Goal: Information Seeking & Learning: Learn about a topic

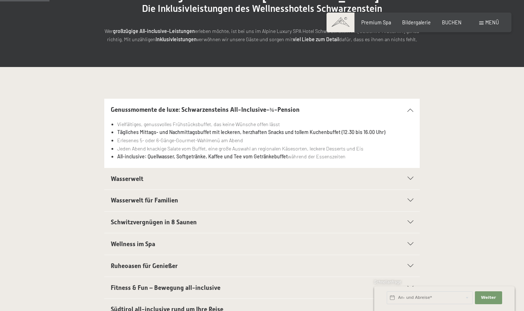
scroll to position [94, 0]
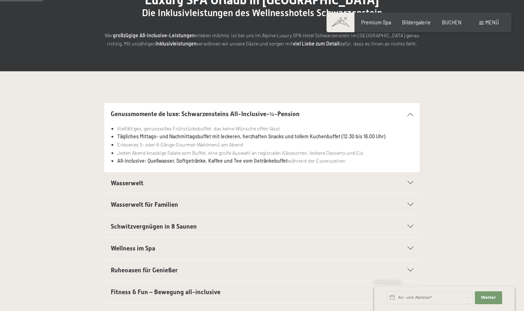
click at [262, 139] on strong "Tägliches Mittags- und Nachmittagsbuffet mit leckeren, herzhaften Snacks und to…" at bounding box center [251, 136] width 268 height 6
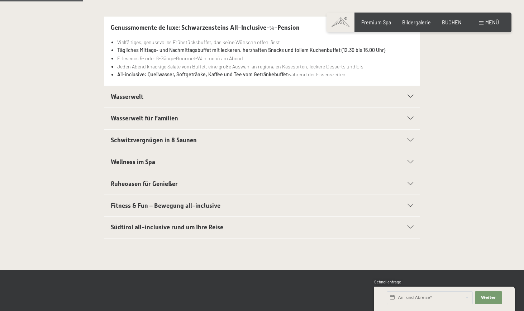
scroll to position [182, 0]
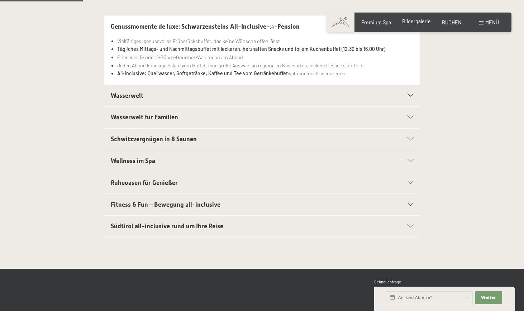
click at [416, 20] on span "Bildergalerie" at bounding box center [416, 21] width 29 height 6
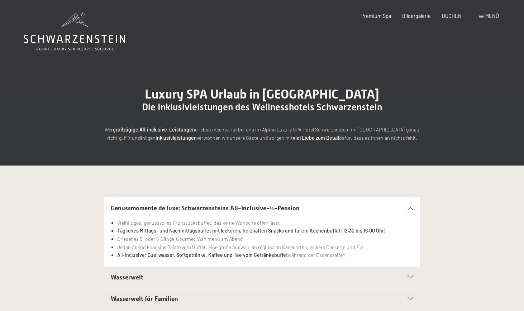
click at [486, 13] on span "Menü" at bounding box center [492, 16] width 14 height 6
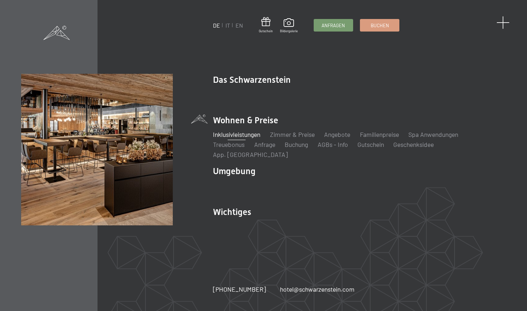
click at [504, 26] on span at bounding box center [502, 22] width 13 height 13
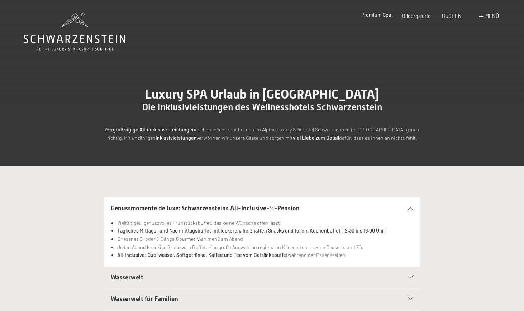
click at [377, 18] on span "Premium Spa" at bounding box center [376, 15] width 30 height 6
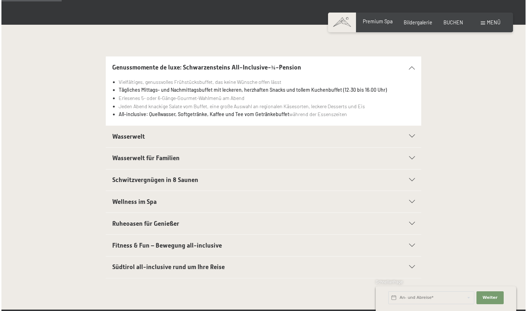
scroll to position [144, 0]
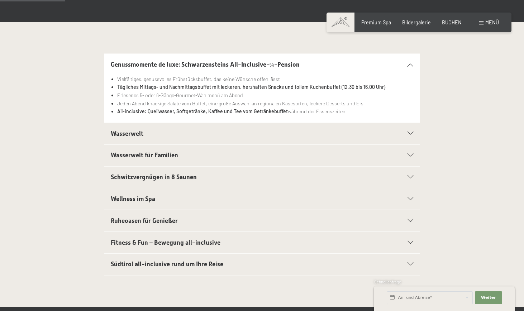
click at [135, 200] on span "Wellness im Spa" at bounding box center [133, 198] width 44 height 7
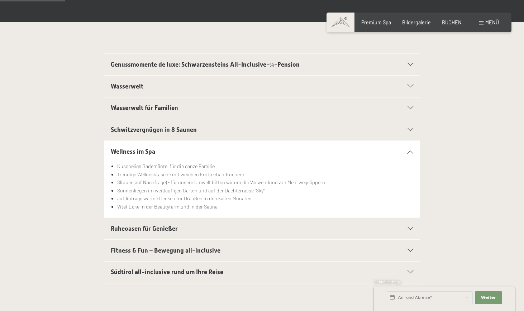
click at [124, 85] on span "Wasserwelt" at bounding box center [127, 86] width 33 height 7
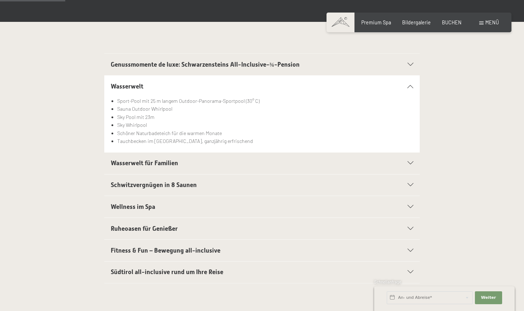
click at [144, 185] on span "Schwitzvergnügen in 8 Saunen" at bounding box center [154, 184] width 86 height 7
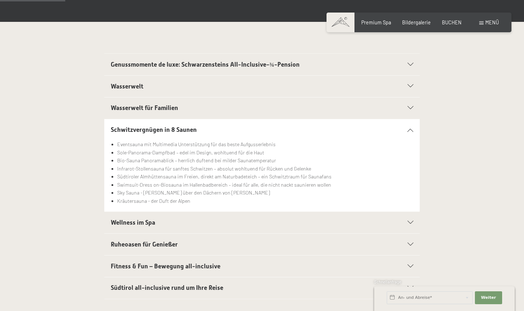
click at [492, 23] on span "Menü" at bounding box center [492, 22] width 14 height 6
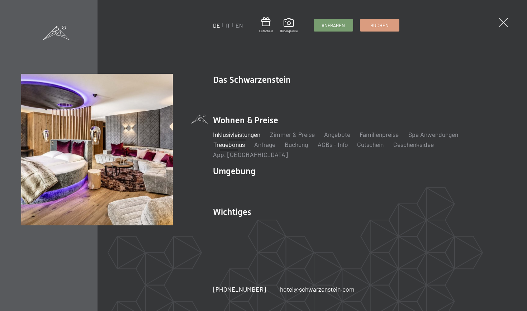
click at [234, 148] on link "Treuebonus" at bounding box center [229, 144] width 32 height 8
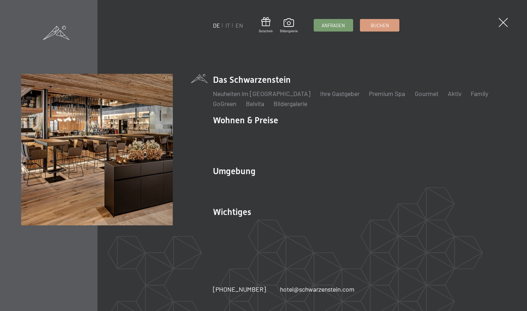
click at [235, 83] on li "Das Schwarzenstein Neuheiten im Schwarzenstein Ihre Gastgeber Premium Spa Gourm…" at bounding box center [359, 91] width 293 height 34
click at [415, 97] on link "Gourmet" at bounding box center [427, 94] width 24 height 8
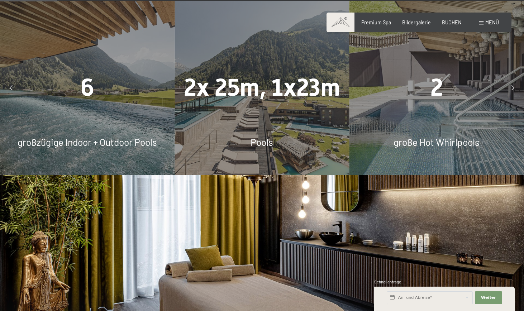
scroll to position [512, 0]
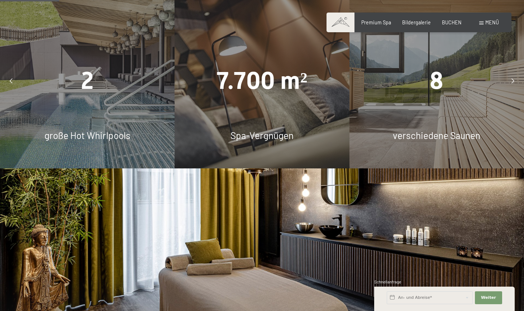
click at [421, 84] on div "8" at bounding box center [436, 81] width 174 height 34
click at [508, 82] on div at bounding box center [513, 81] width 16 height 16
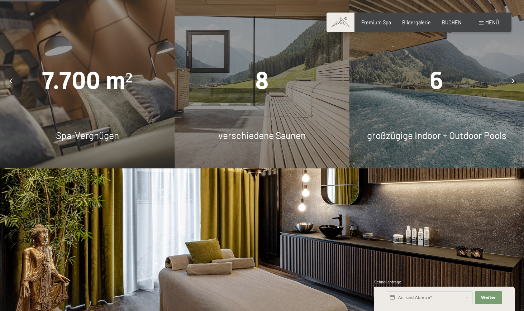
click at [259, 121] on div "8 verschiedene Saunen" at bounding box center [261, 81] width 174 height 174
click at [261, 134] on span "verschiedene Saunen" at bounding box center [261, 135] width 87 height 11
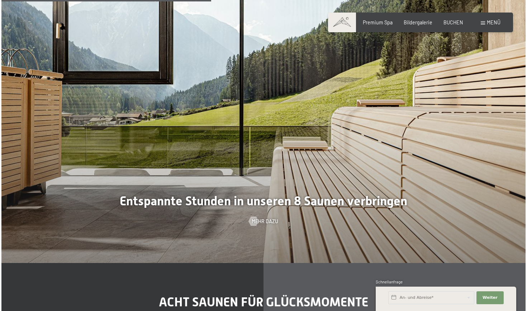
scroll to position [1821, 0]
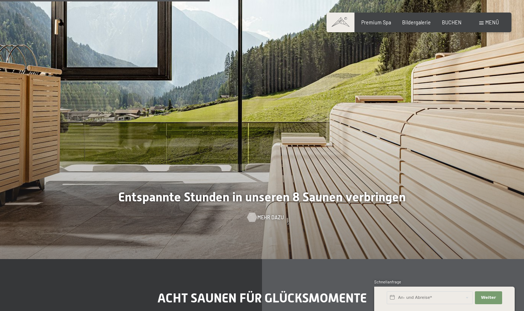
click at [263, 214] on span "Mehr dazu" at bounding box center [270, 217] width 27 height 7
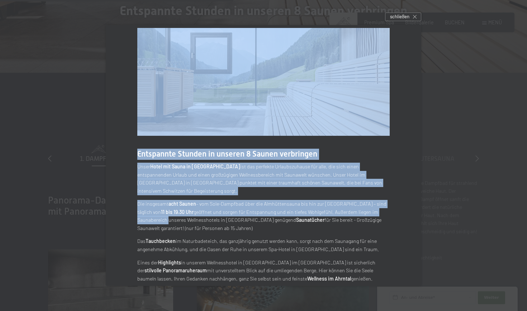
scroll to position [2018, 0]
drag, startPoint x: 398, startPoint y: 209, endPoint x: 371, endPoint y: 279, distance: 75.5
click at [371, 280] on div "Entspannte Stunden in unseren 8 Saunen verbringen Unser Hotel mit Sauna in Südt…" at bounding box center [263, 155] width 315 height 283
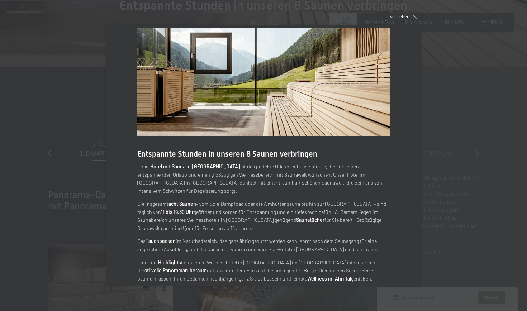
click at [185, 201] on strong "acht Saunen" at bounding box center [182, 204] width 28 height 6
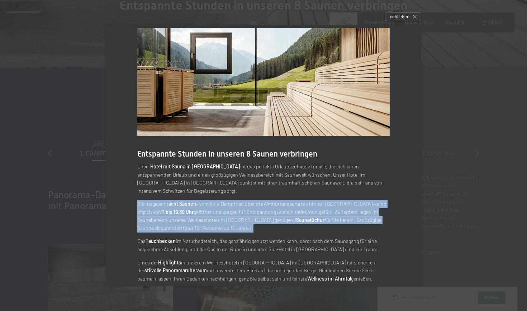
click at [185, 201] on strong "acht Saunen" at bounding box center [182, 204] width 28 height 6
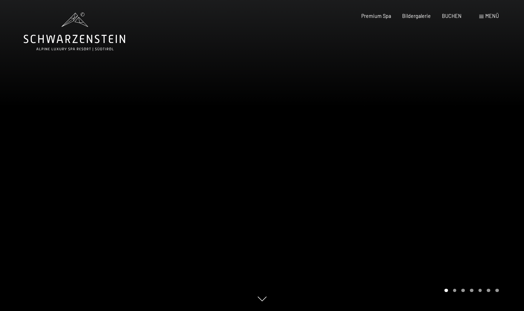
click at [482, 17] on span at bounding box center [481, 16] width 4 height 3
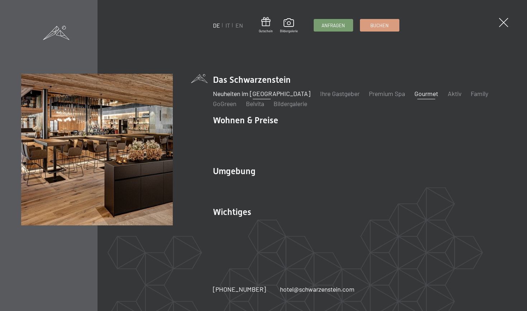
click at [239, 95] on link "Neuheiten im [GEOGRAPHIC_DATA]" at bounding box center [261, 94] width 97 height 8
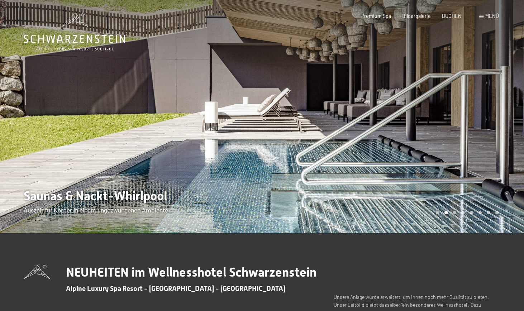
click at [489, 16] on span "Menü" at bounding box center [492, 16] width 14 height 6
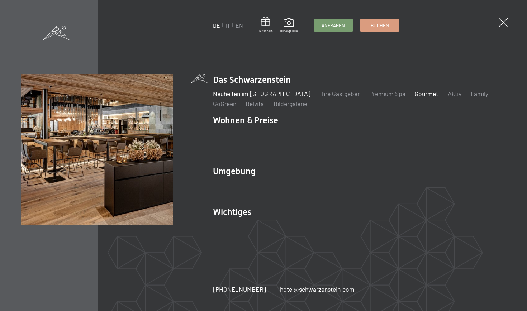
click at [415, 97] on link "Gourmet" at bounding box center [427, 94] width 24 height 8
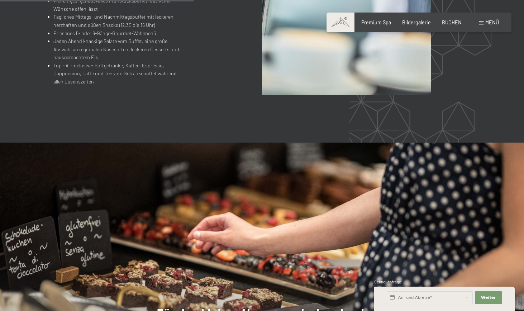
scroll to position [860, 0]
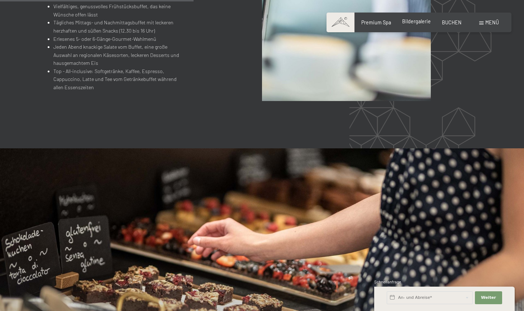
click at [417, 23] on span "Bildergalerie" at bounding box center [416, 21] width 29 height 6
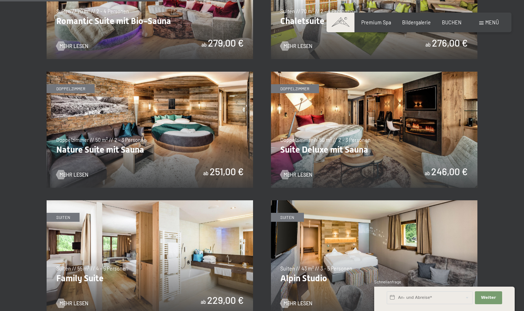
scroll to position [605, 0]
click at [342, 137] on img at bounding box center [374, 129] width 206 height 116
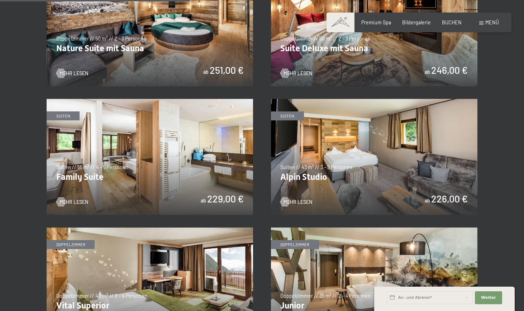
scroll to position [707, 0]
click at [151, 47] on img at bounding box center [150, 28] width 206 height 116
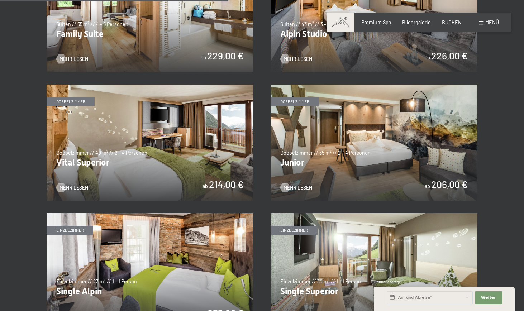
scroll to position [851, 0]
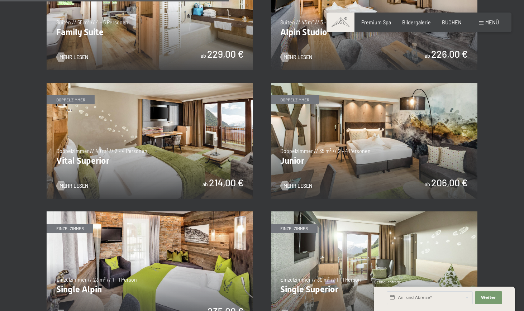
click at [147, 135] on img at bounding box center [150, 141] width 206 height 116
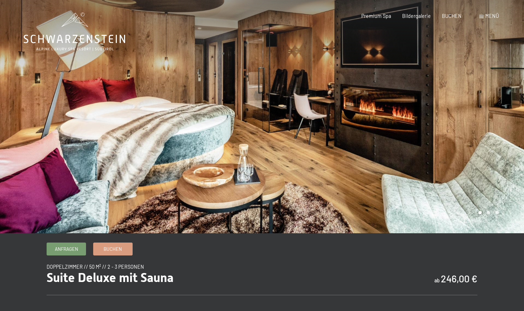
click at [340, 121] on div at bounding box center [393, 116] width 262 height 233
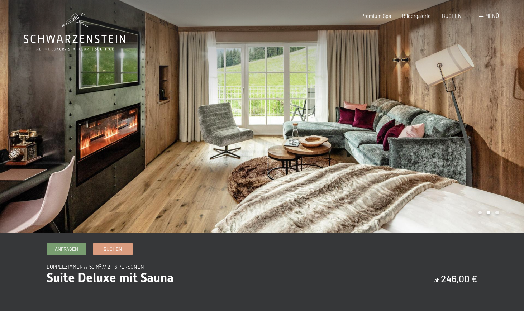
click at [340, 120] on div at bounding box center [393, 116] width 262 height 233
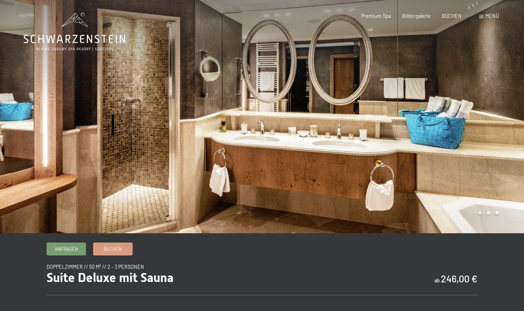
click at [340, 120] on div at bounding box center [393, 116] width 262 height 233
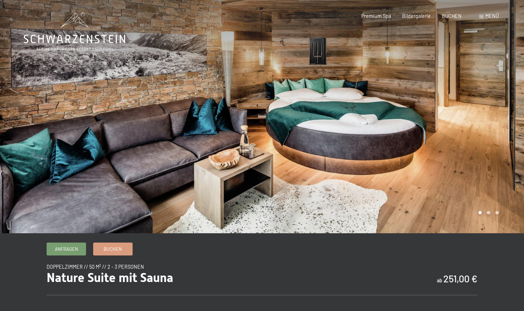
click at [497, 142] on div at bounding box center [393, 116] width 262 height 233
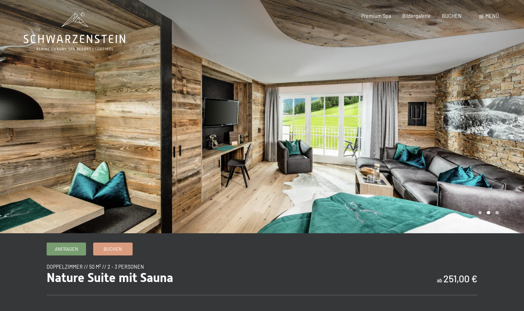
click at [497, 141] on div at bounding box center [393, 116] width 262 height 233
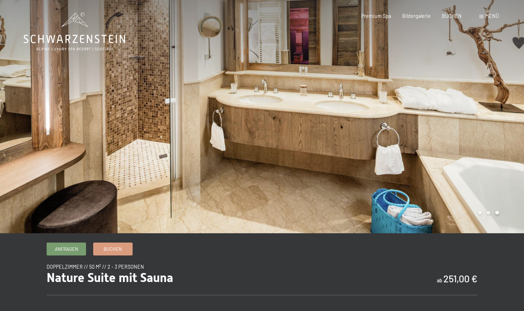
click at [497, 140] on div at bounding box center [393, 116] width 262 height 233
